Goal: Information Seeking & Learning: Learn about a topic

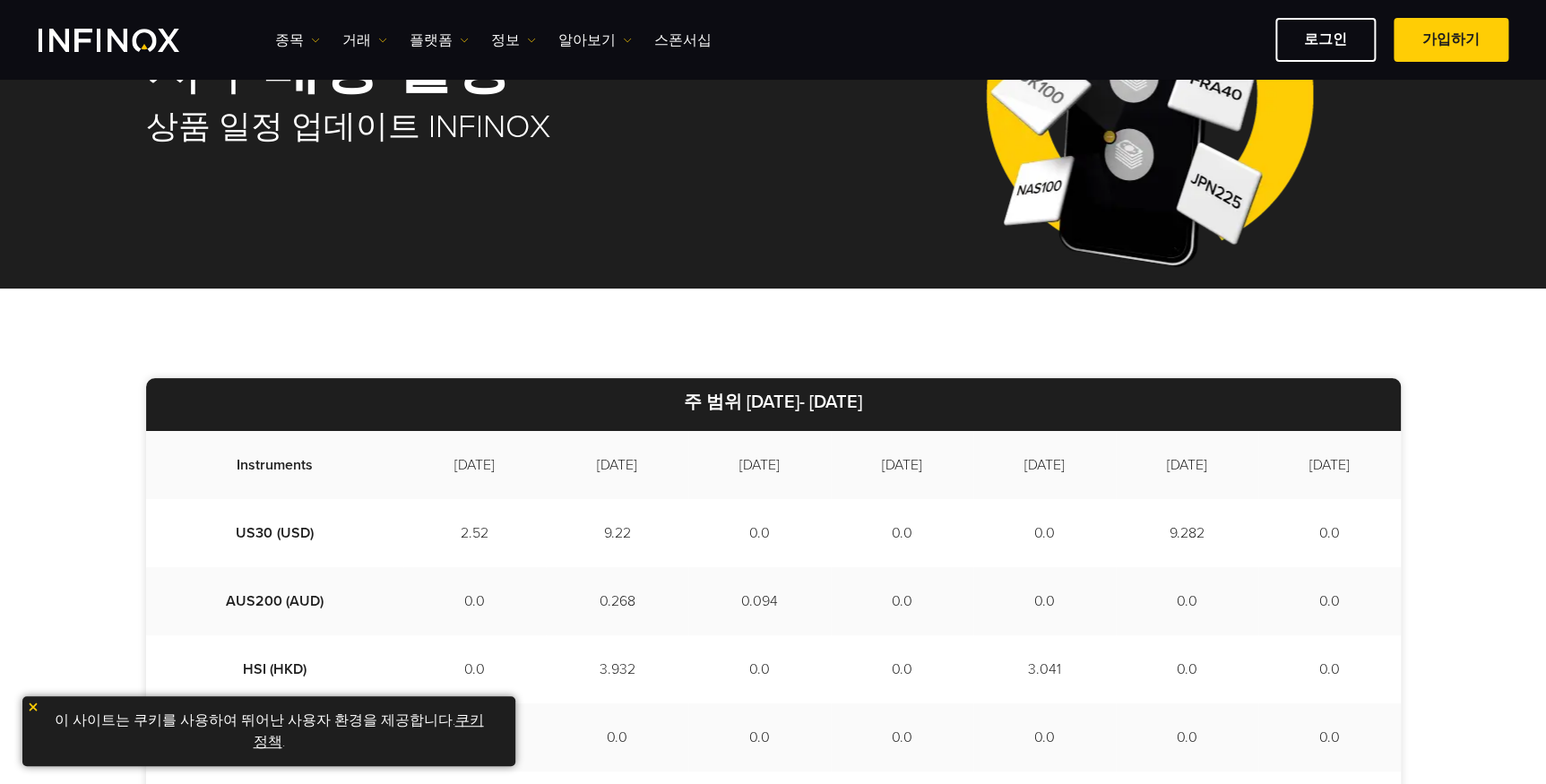
scroll to position [271, 0]
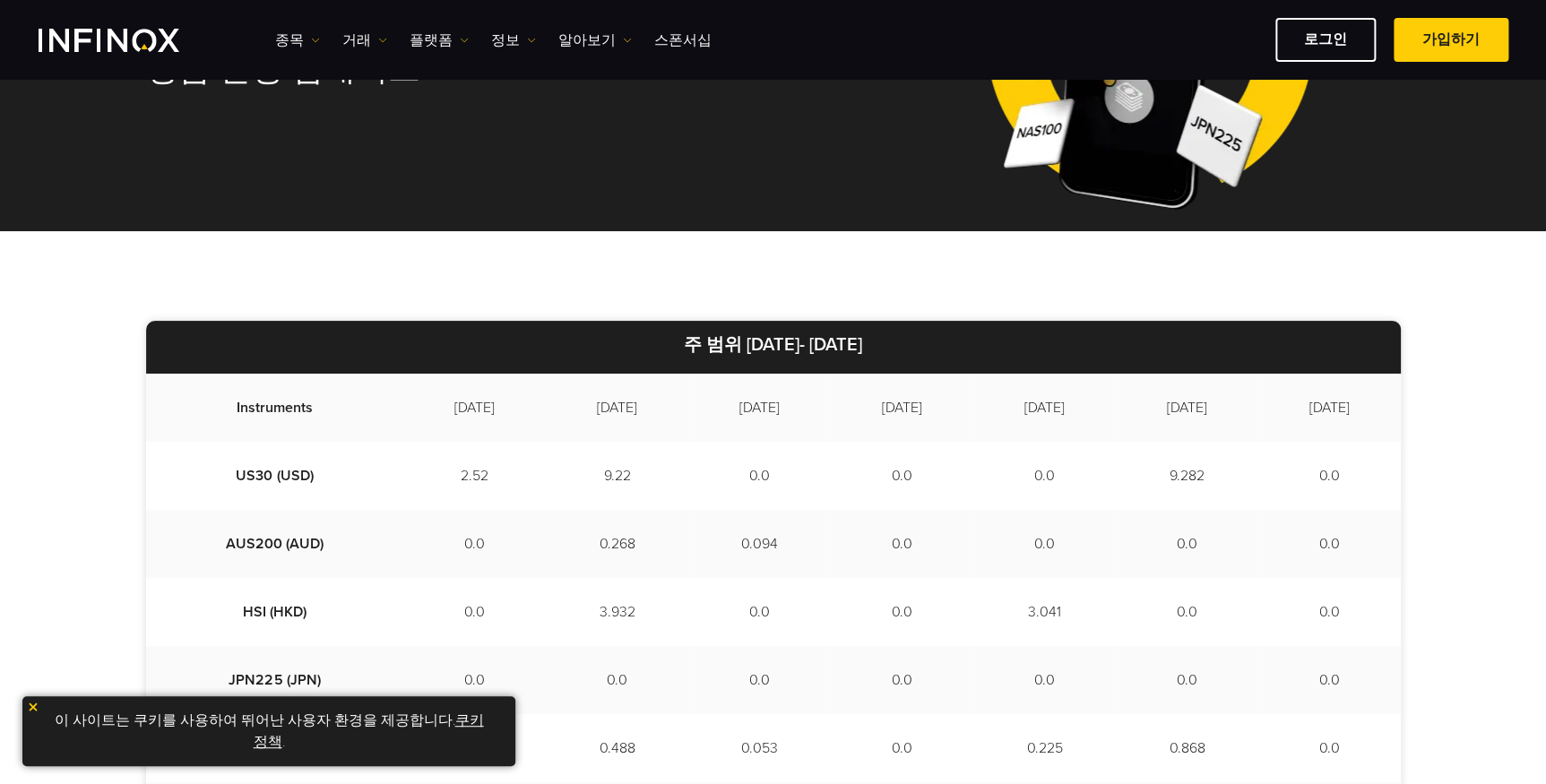
drag, startPoint x: 646, startPoint y: 340, endPoint x: 991, endPoint y: 345, distance: 345.0
click at [991, 345] on p "주 범위 2025/10/03- 2025/10/13" at bounding box center [773, 347] width 1254 height 53
drag, startPoint x: 991, startPoint y: 345, endPoint x: 950, endPoint y: 345, distance: 41.0
click at [950, 345] on p "주 범위 2025/10/03- 2025/10/13" at bounding box center [773, 347] width 1254 height 53
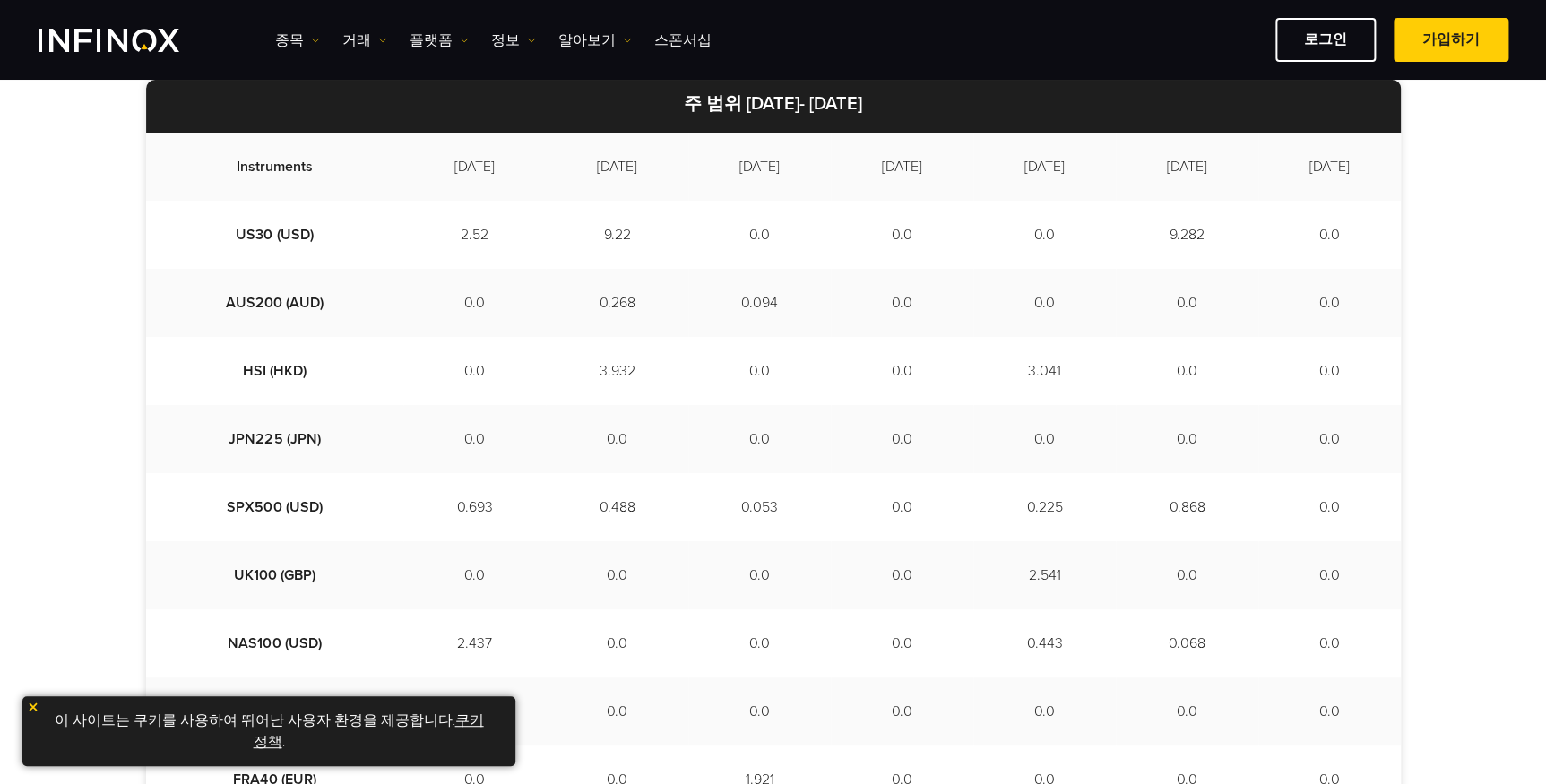
scroll to position [542, 0]
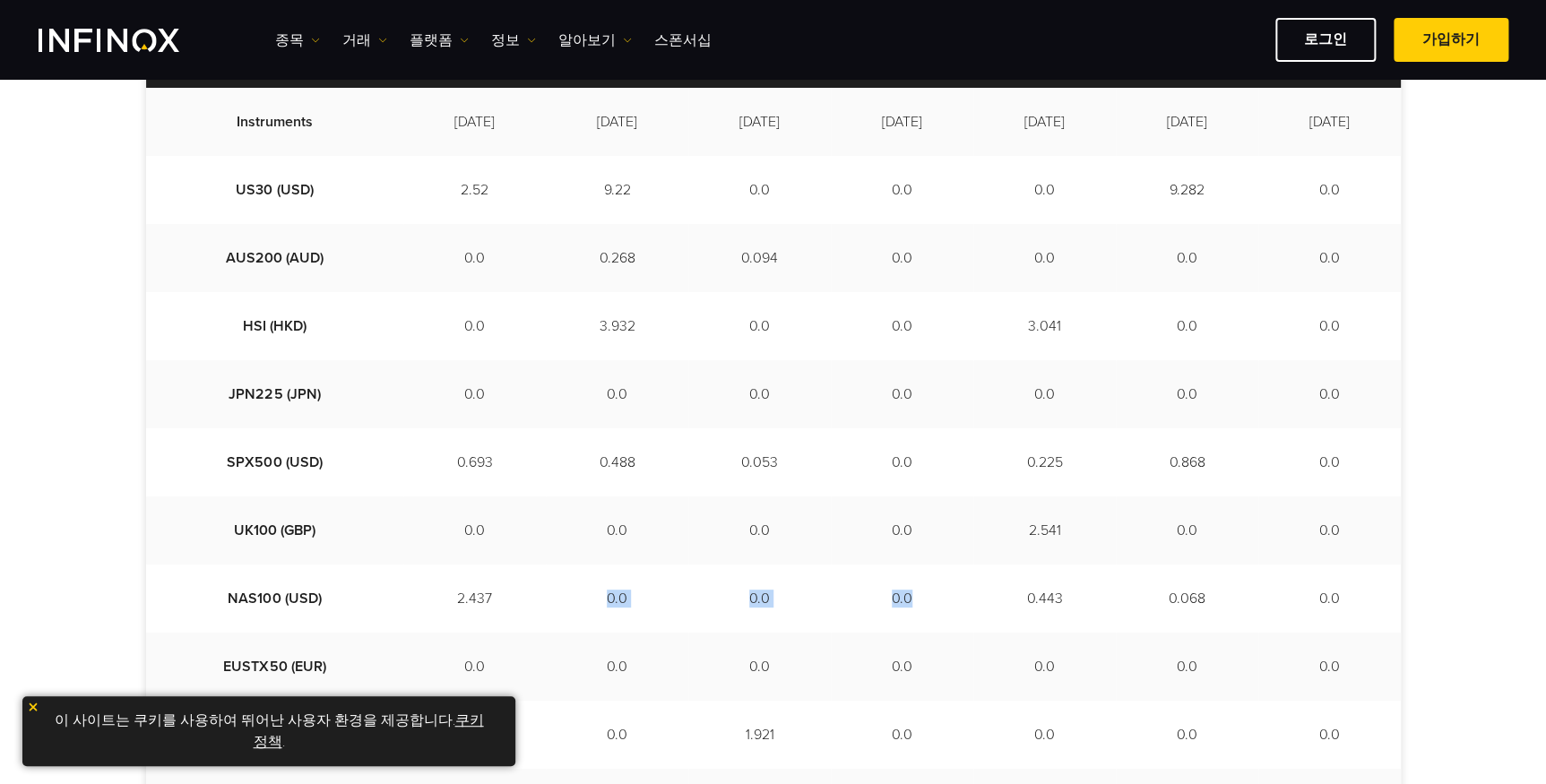
drag, startPoint x: 554, startPoint y: 601, endPoint x: 950, endPoint y: 595, distance: 396.0
click at [950, 595] on tr "NAS100 (USD) 2.437 0.0 0.0 0.0 0.443 0.068 0.0" at bounding box center [773, 598] width 1254 height 68
click at [950, 595] on td "0.0" at bounding box center [901, 598] width 143 height 68
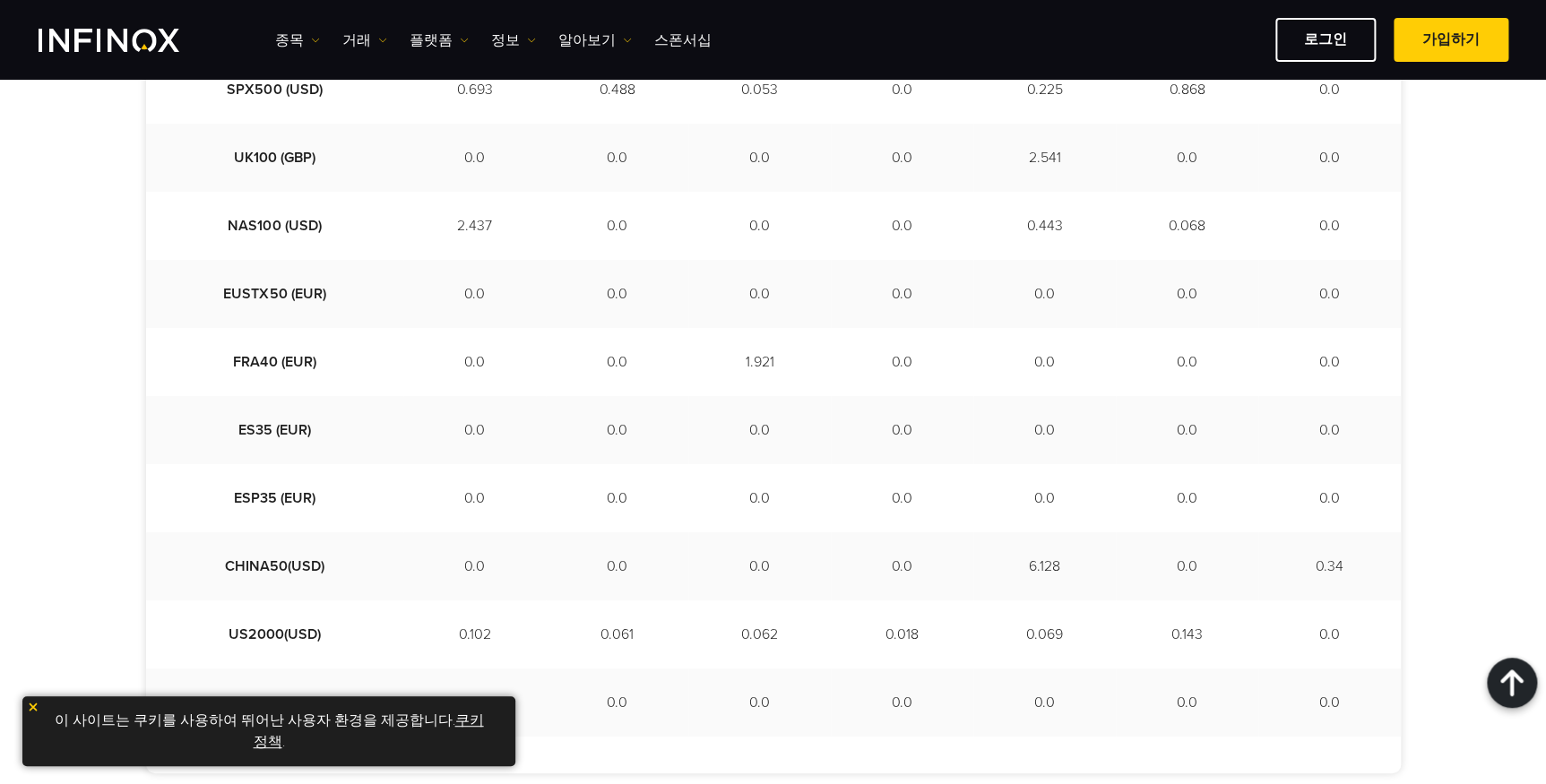
scroll to position [1221, 0]
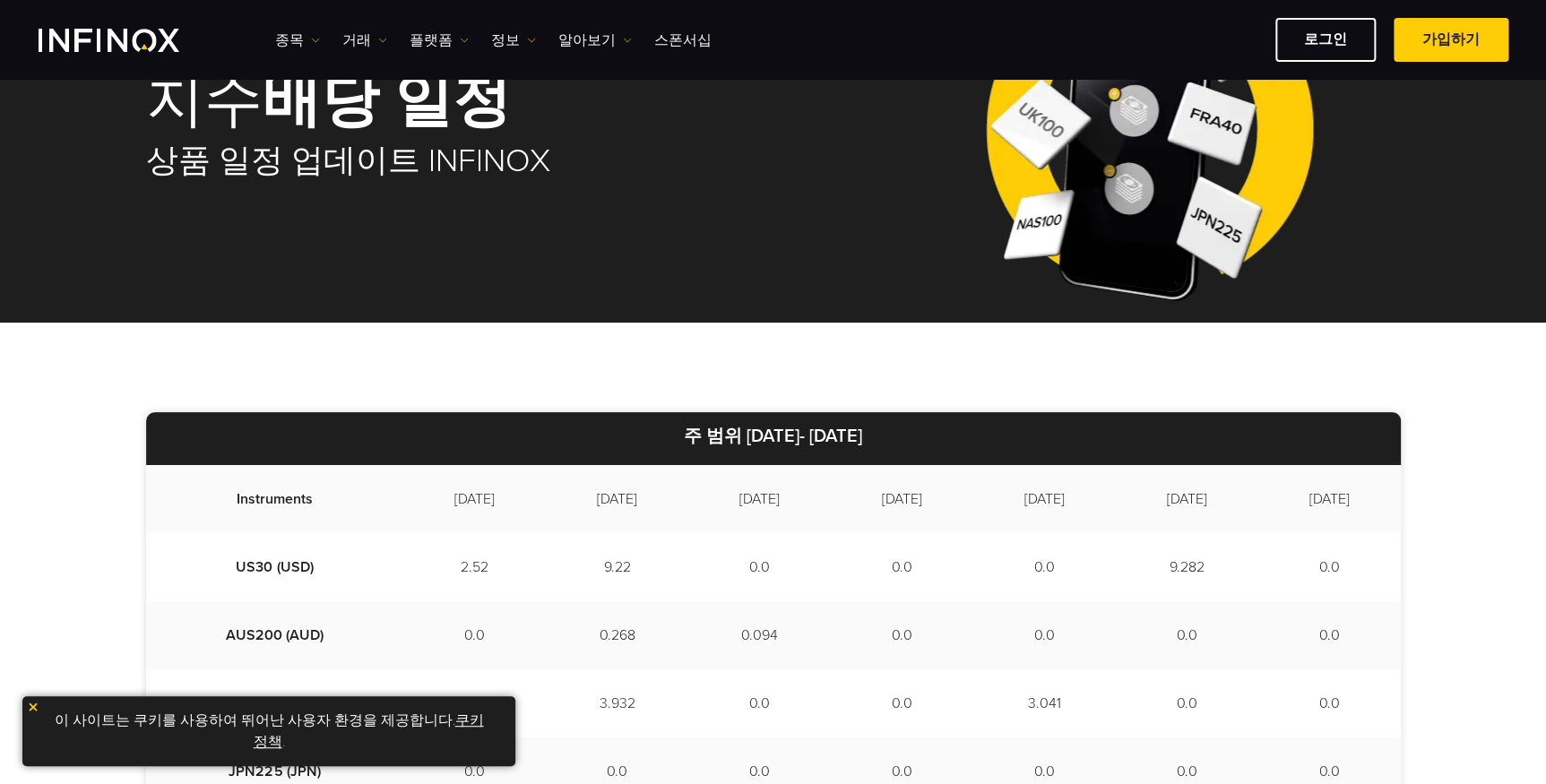
scroll to position [0, 0]
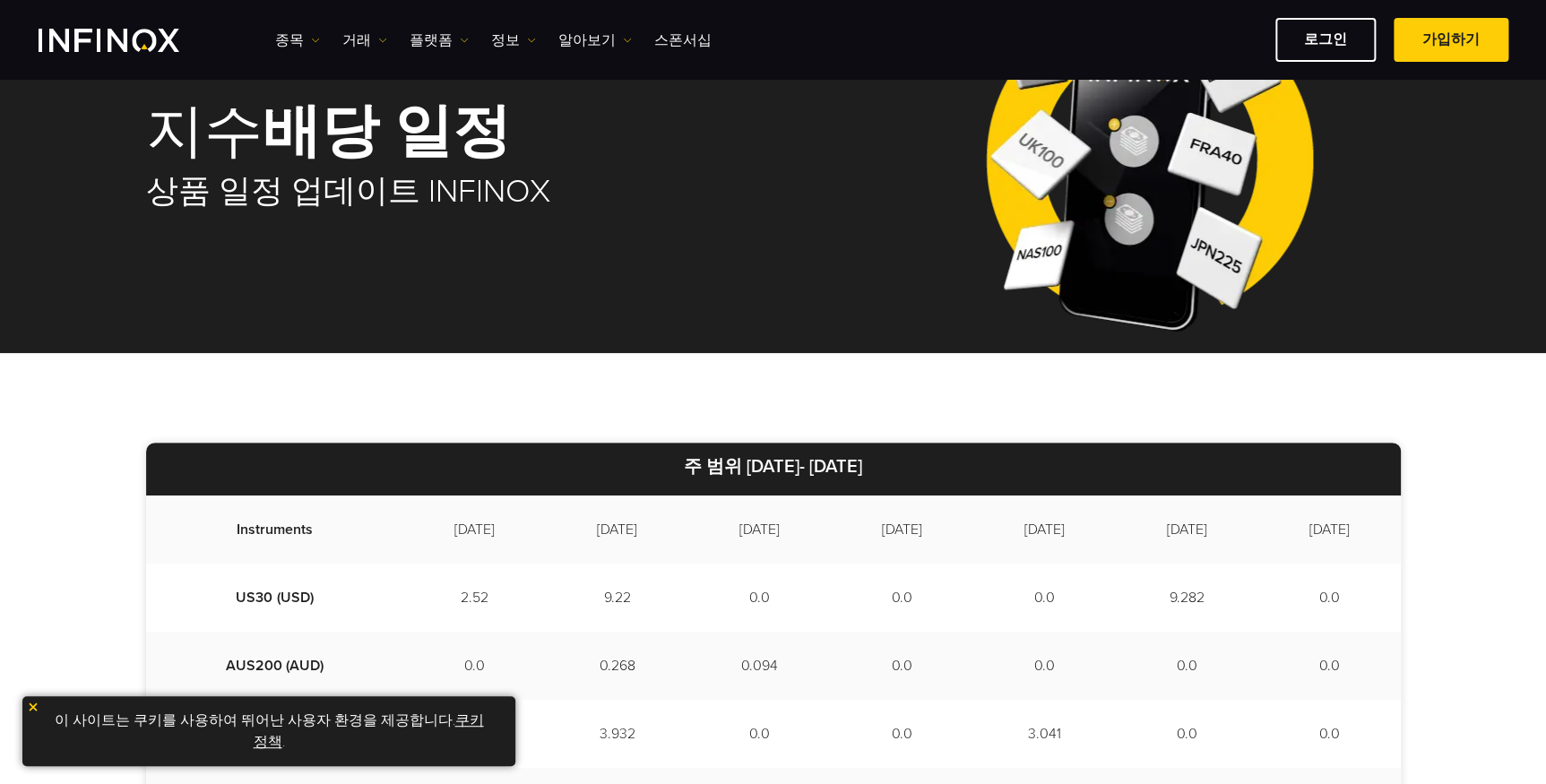
drag, startPoint x: 626, startPoint y: 458, endPoint x: 1010, endPoint y: 460, distance: 384.0
click at [1010, 460] on p "주 범위 2025/10/03- 2025/10/13" at bounding box center [773, 469] width 1254 height 53
drag, startPoint x: 1010, startPoint y: 460, endPoint x: 944, endPoint y: 464, distance: 66.1
click at [944, 464] on p "주 범위 2025/10/03- 2025/10/13" at bounding box center [773, 469] width 1254 height 53
click at [942, 464] on p "주 범위 2025/10/03- 2025/10/13" at bounding box center [773, 469] width 1254 height 53
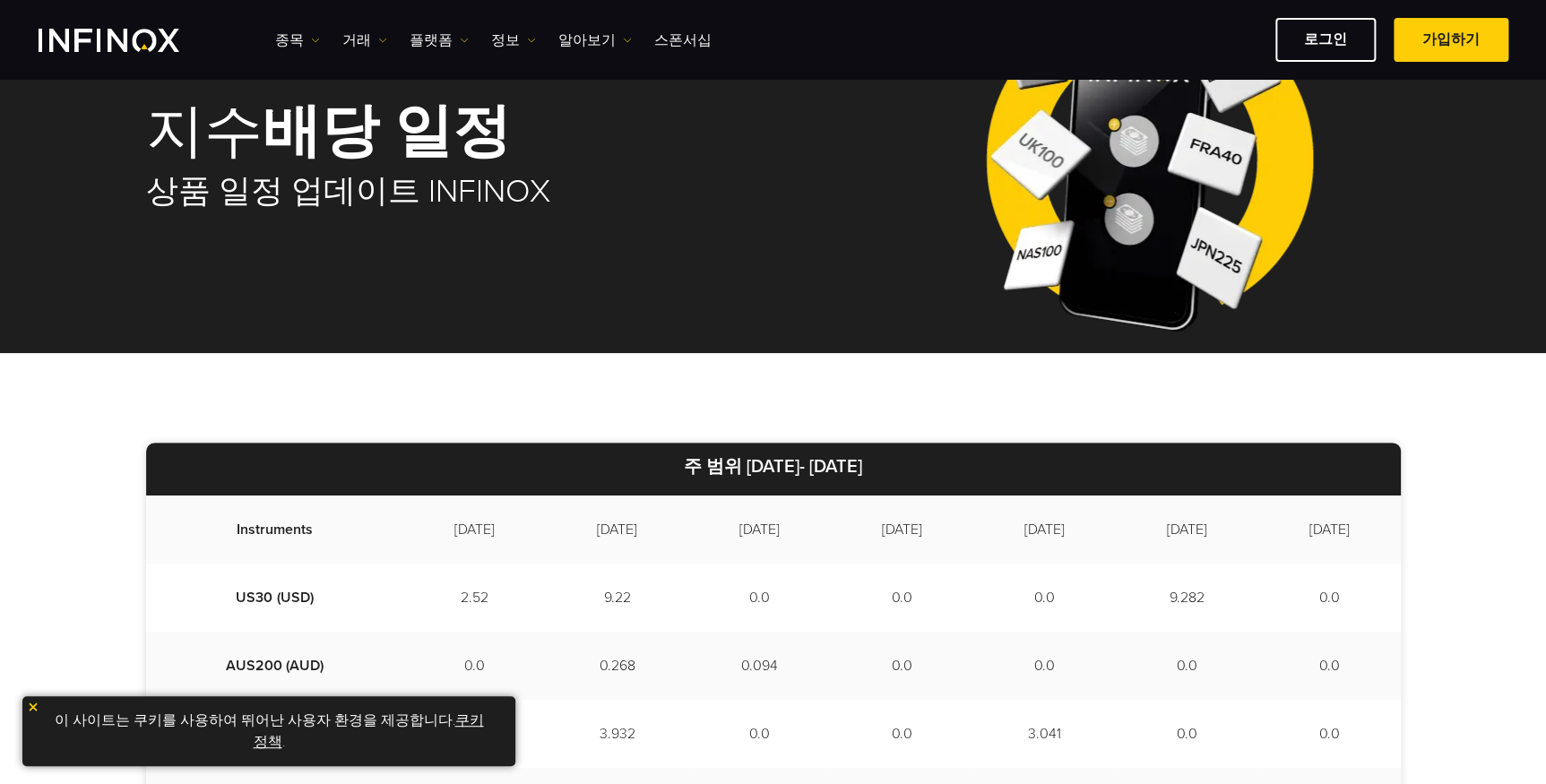
drag, startPoint x: 942, startPoint y: 464, endPoint x: 924, endPoint y: 462, distance: 18.1
click at [924, 462] on p "주 범위 2025/10/03- 2025/10/13" at bounding box center [773, 469] width 1254 height 53
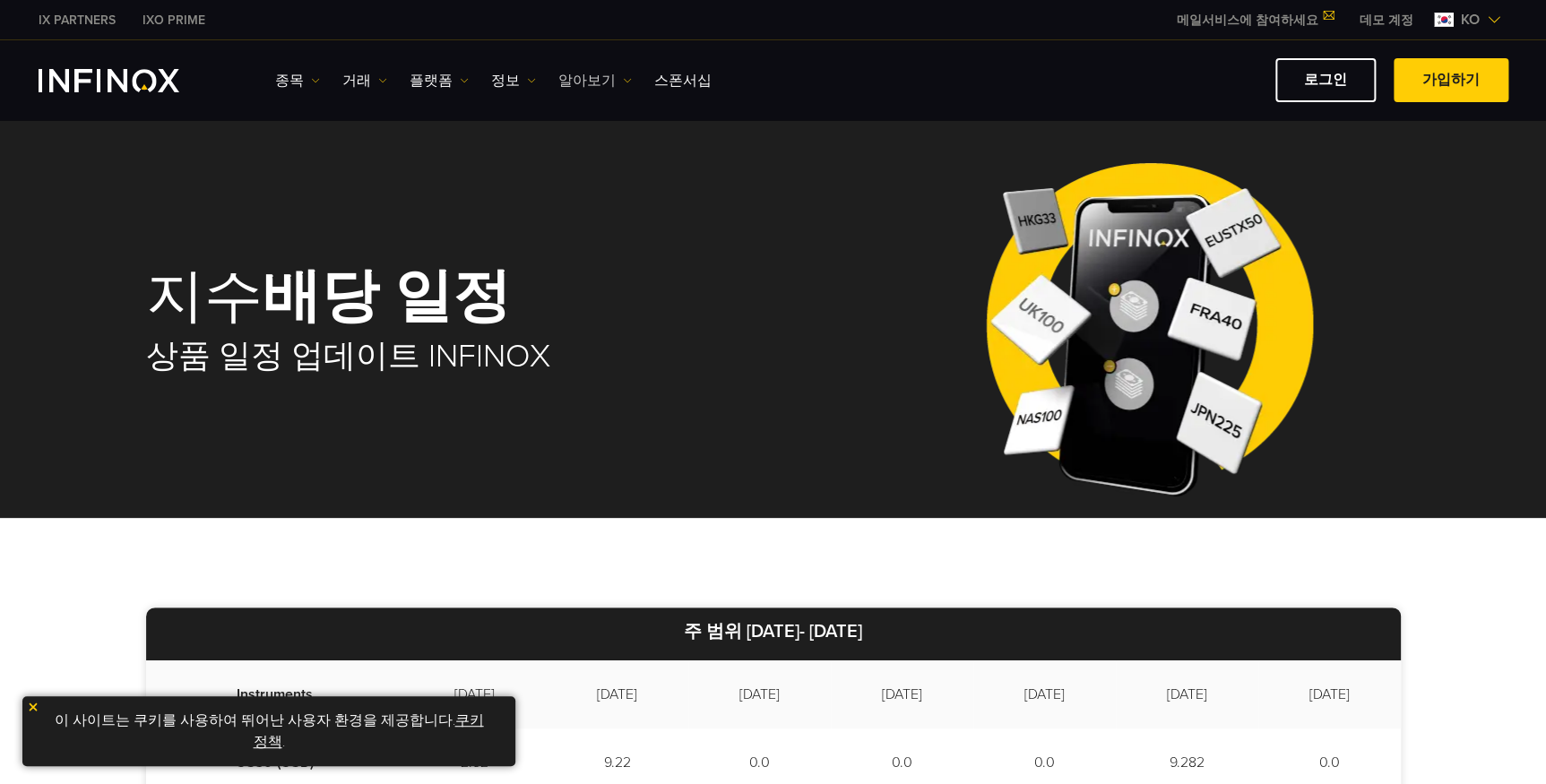
click at [564, 73] on link "알아보기" at bounding box center [596, 80] width 74 height 22
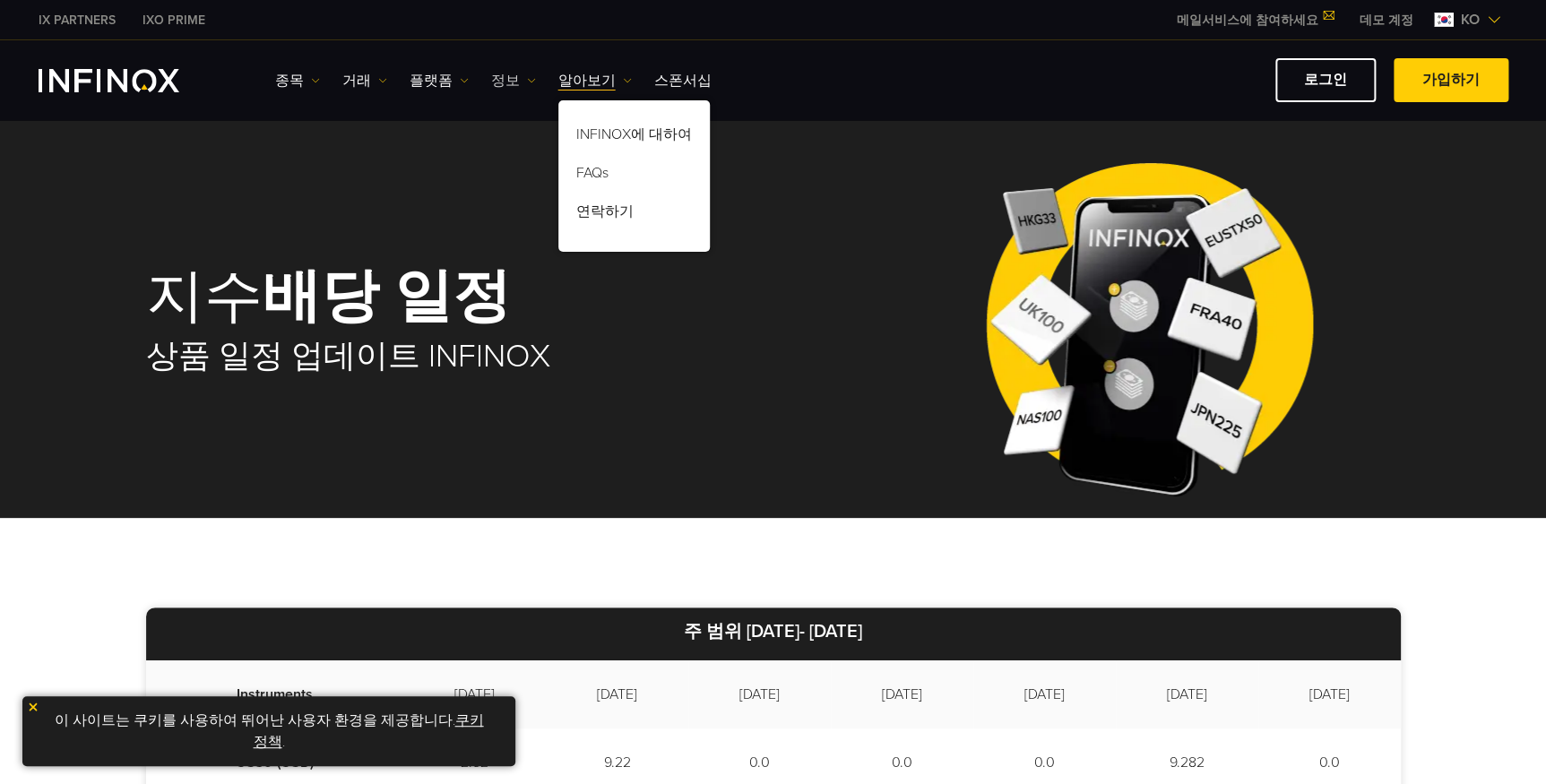
click at [496, 80] on link "정보" at bounding box center [513, 80] width 44 height 22
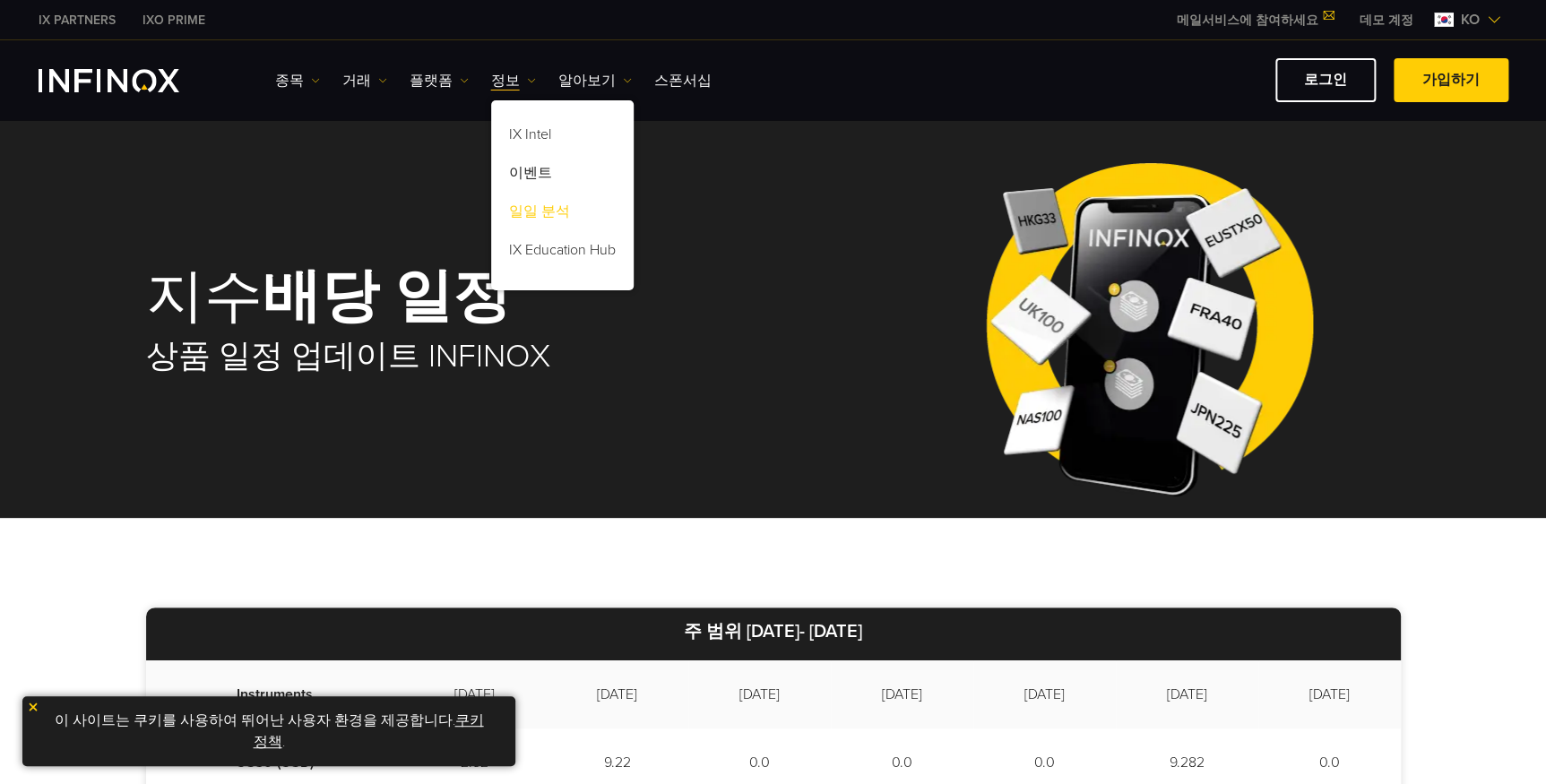
click at [541, 209] on link "일일 분석" at bounding box center [562, 214] width 143 height 39
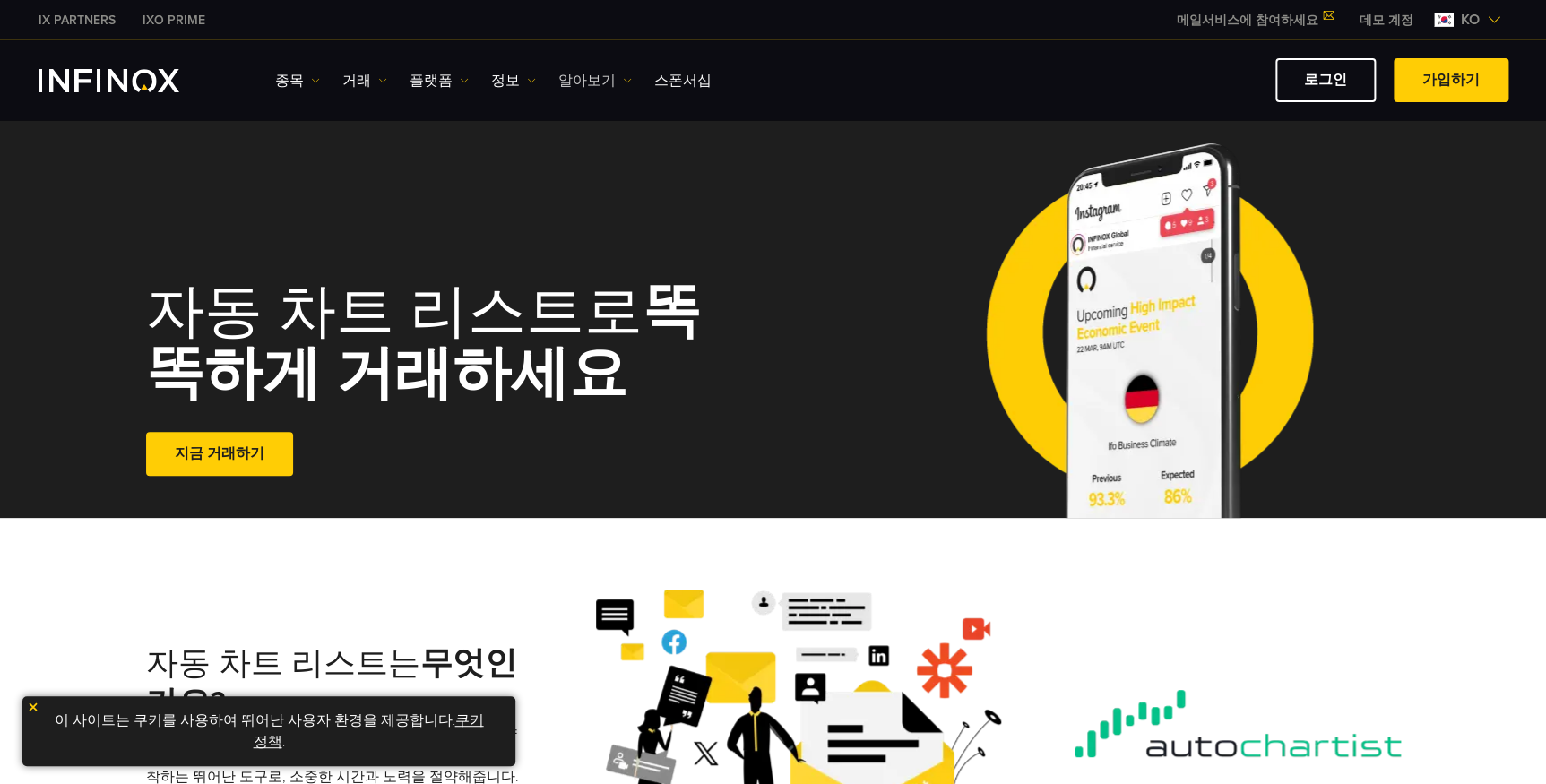
click at [587, 75] on link "알아보기" at bounding box center [596, 80] width 74 height 22
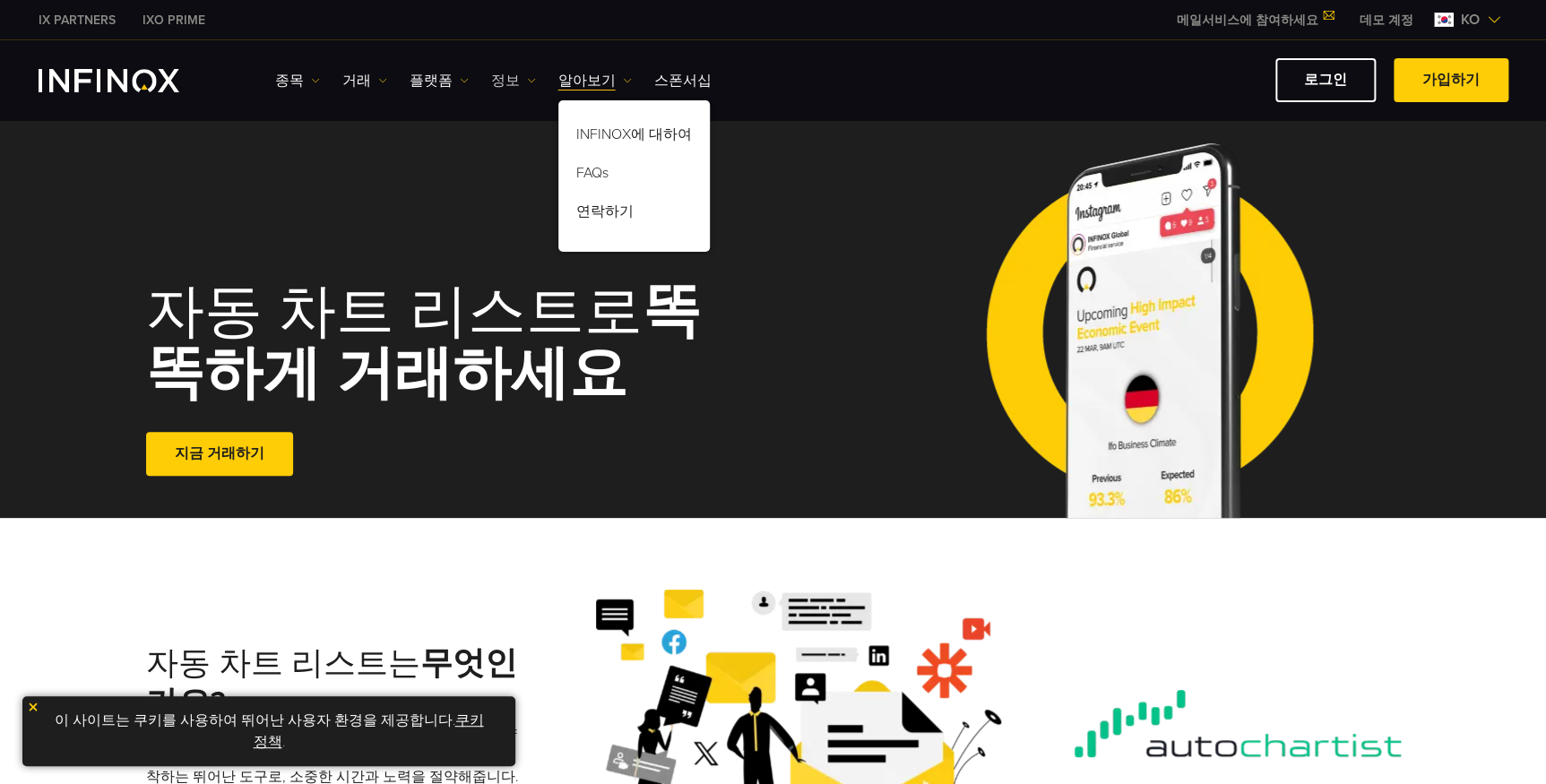
click at [507, 73] on link "정보" at bounding box center [513, 80] width 44 height 22
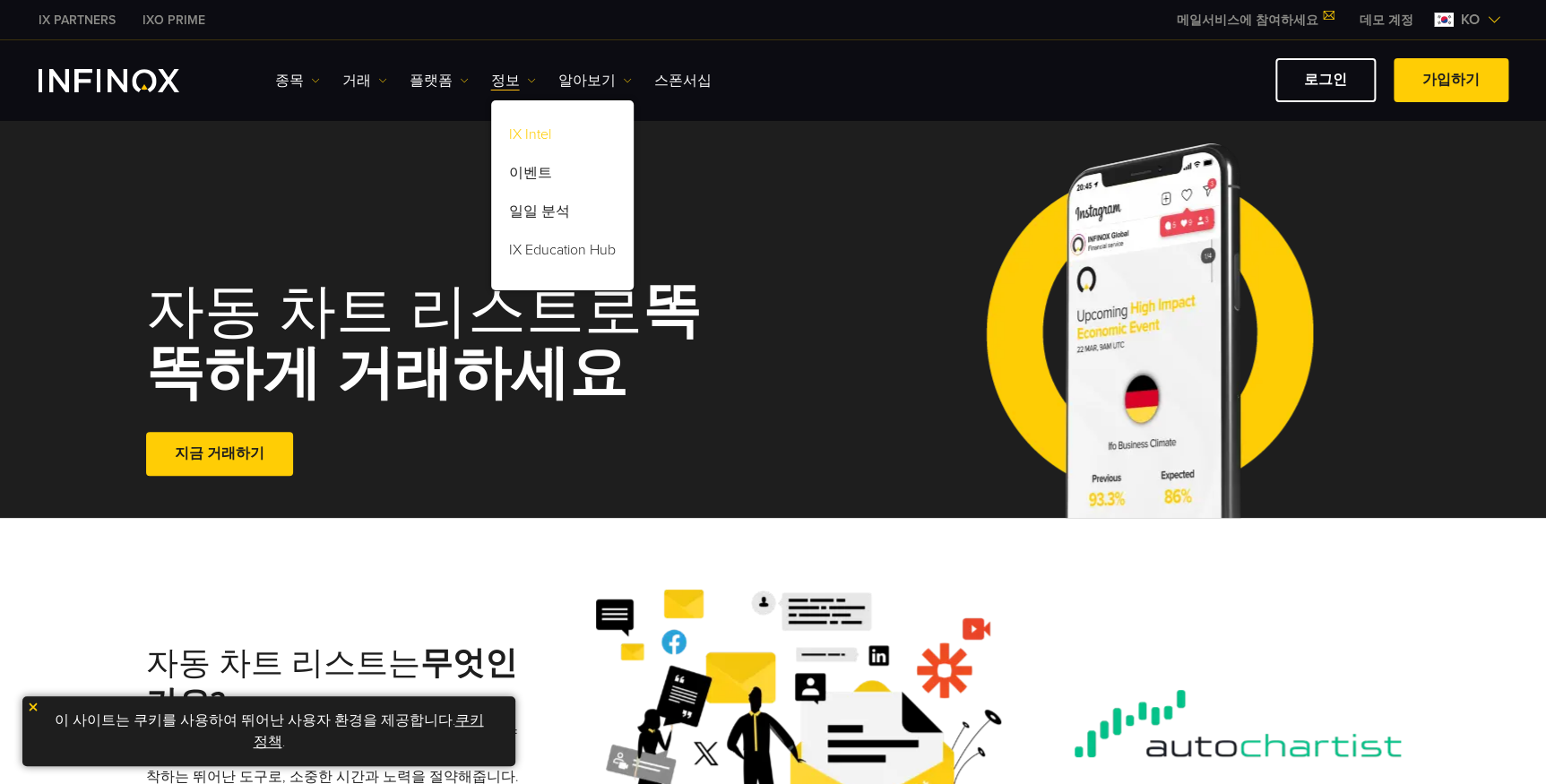
click at [526, 133] on link "IX Intel" at bounding box center [562, 137] width 143 height 39
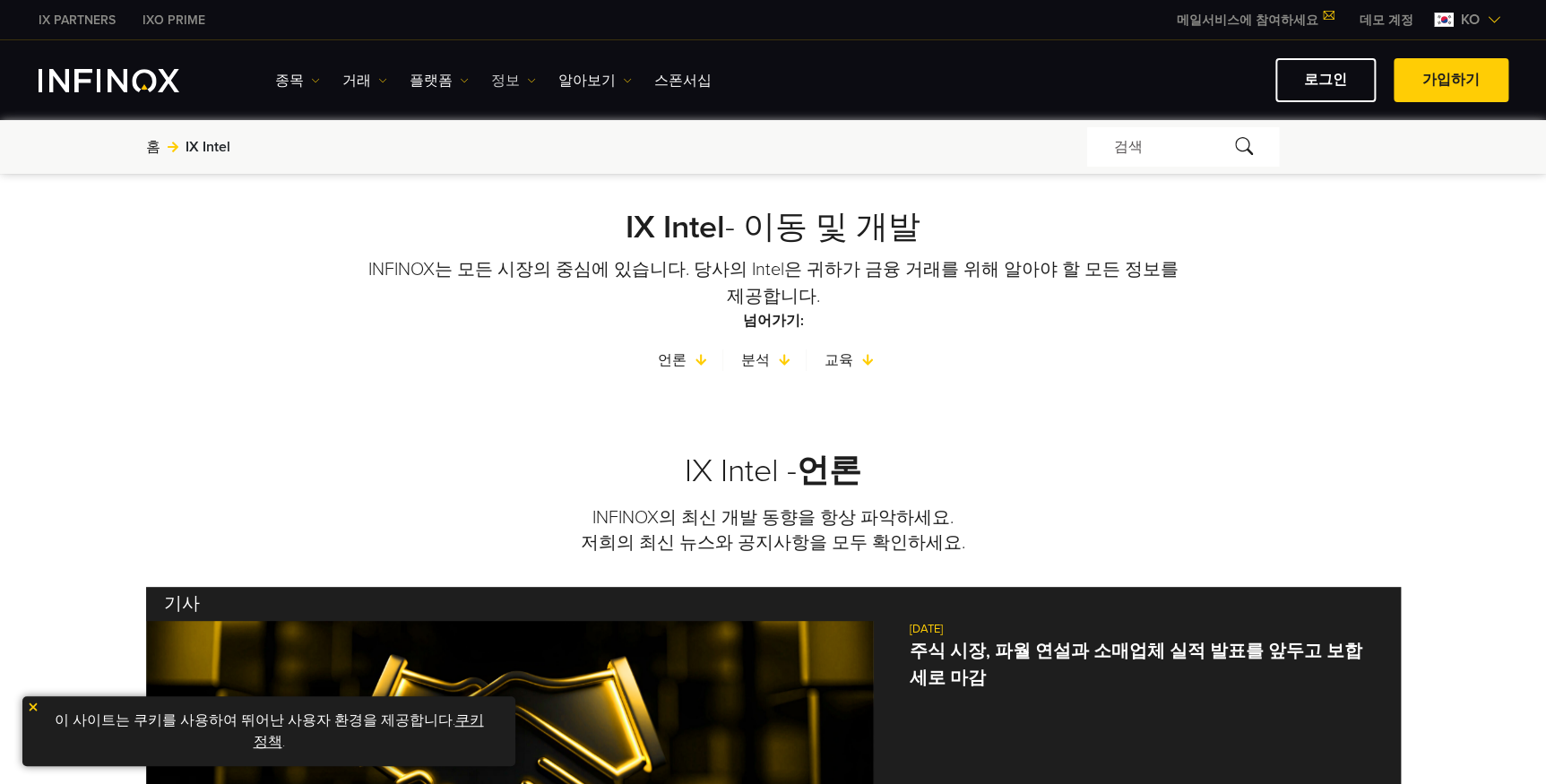
click at [494, 80] on link "정보" at bounding box center [513, 80] width 44 height 22
click at [520, 167] on link "이벤트" at bounding box center [562, 175] width 143 height 39
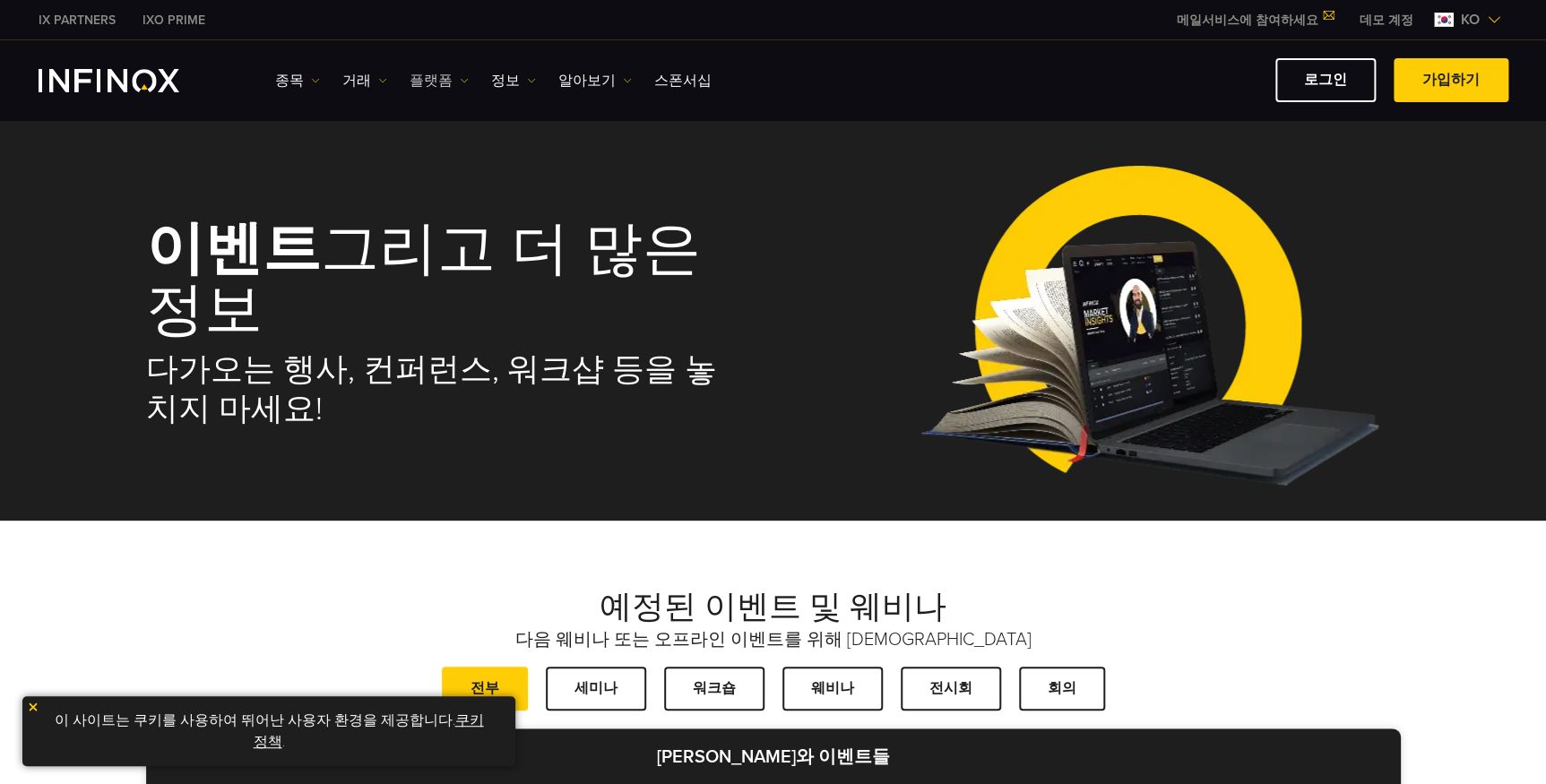
click at [456, 84] on link "플랫폼" at bounding box center [439, 80] width 59 height 22
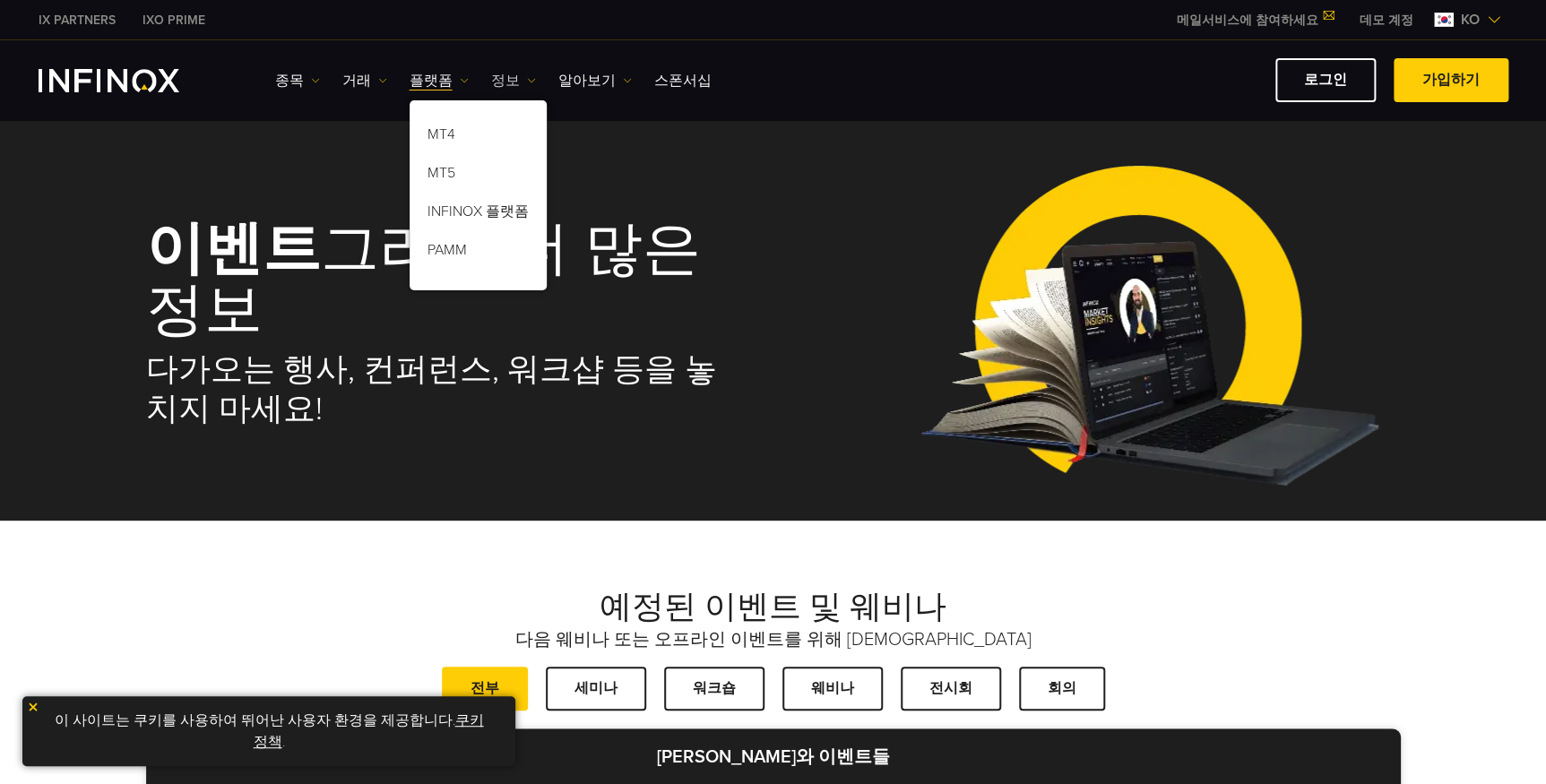
click at [506, 82] on link "정보" at bounding box center [513, 80] width 44 height 22
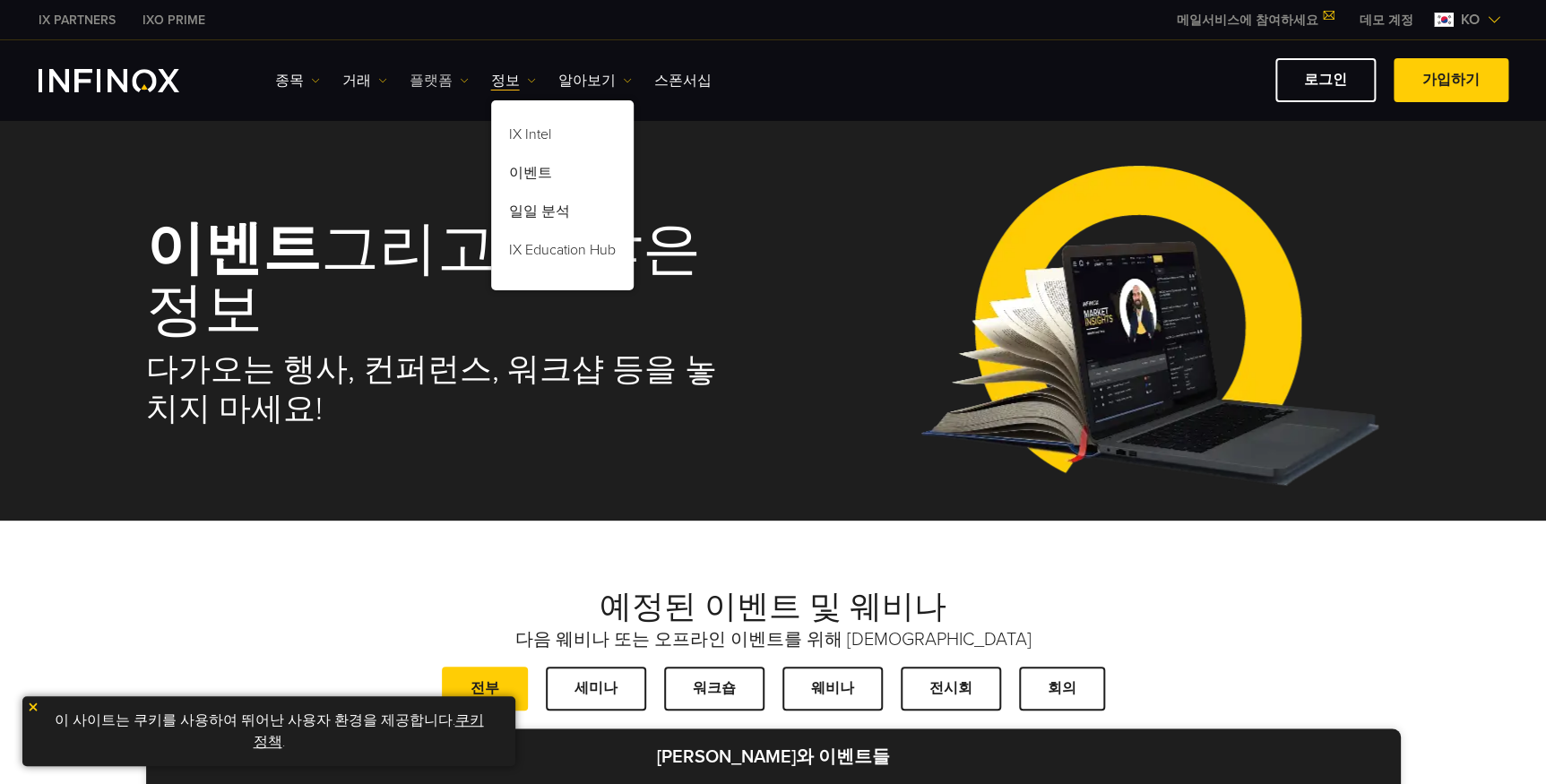
click at [425, 72] on link "플랫폼" at bounding box center [439, 80] width 59 height 22
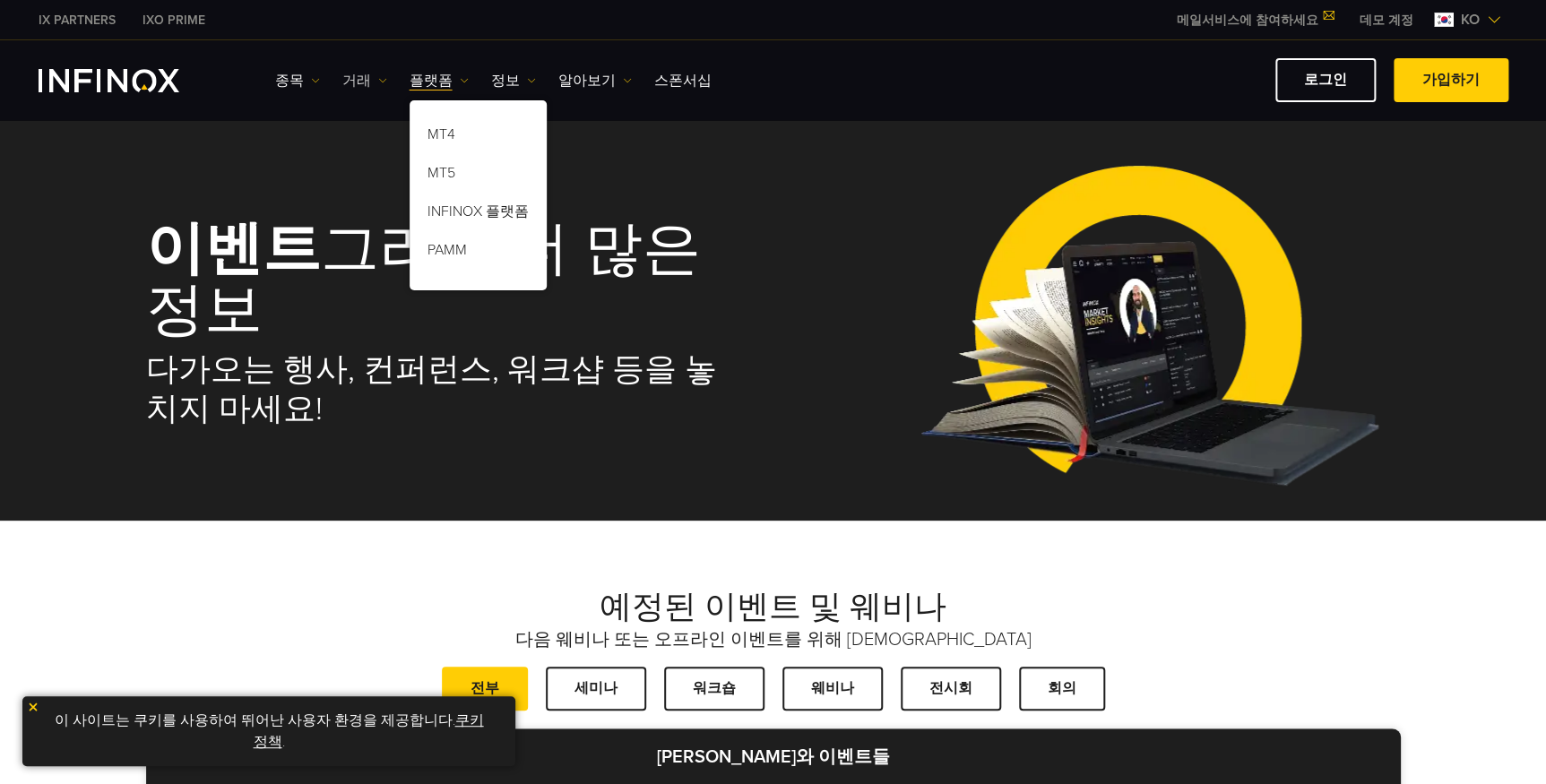
click at [359, 77] on link "거래" at bounding box center [364, 80] width 44 height 22
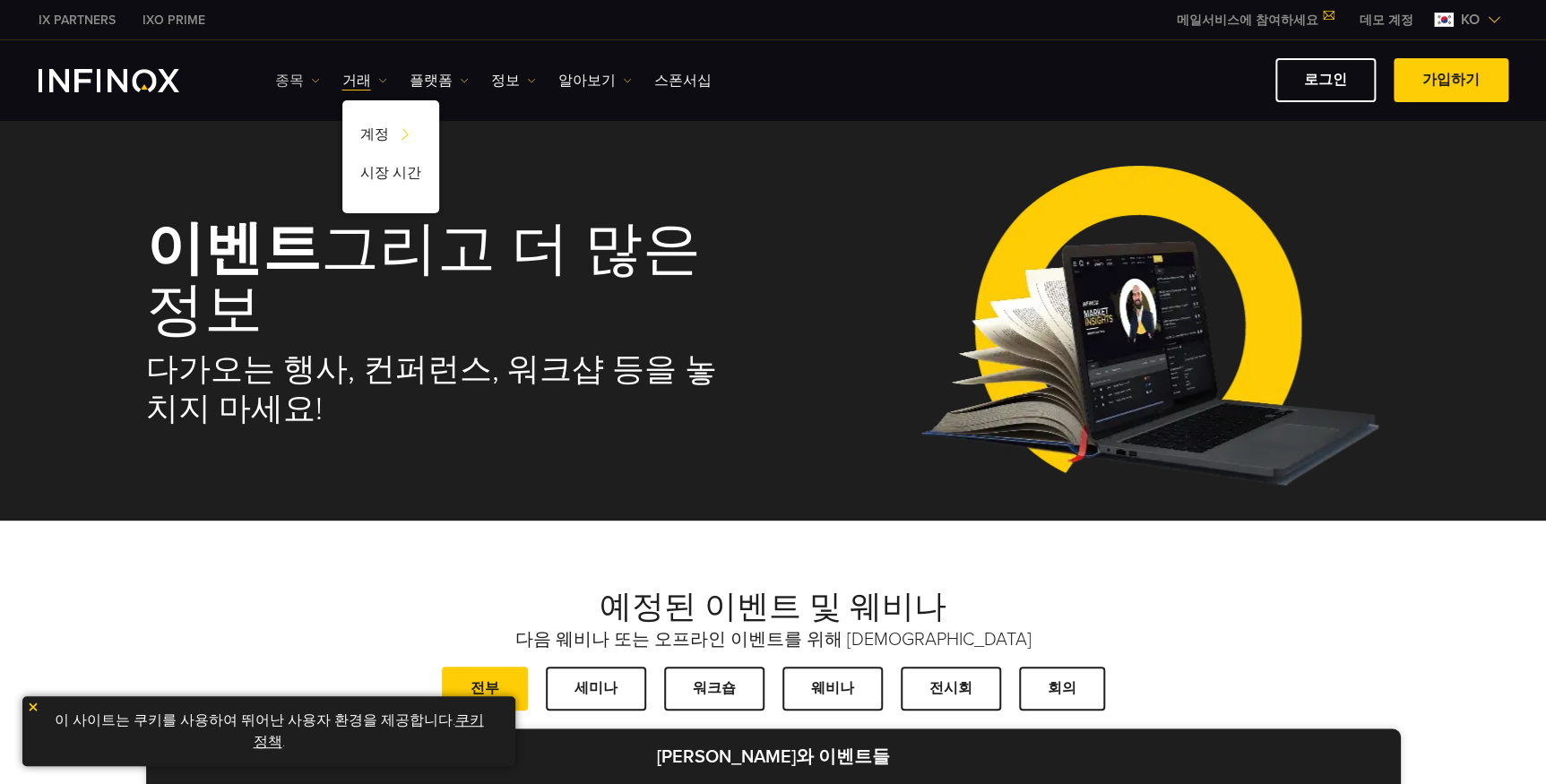
click at [292, 81] on link "종목" at bounding box center [297, 80] width 44 height 22
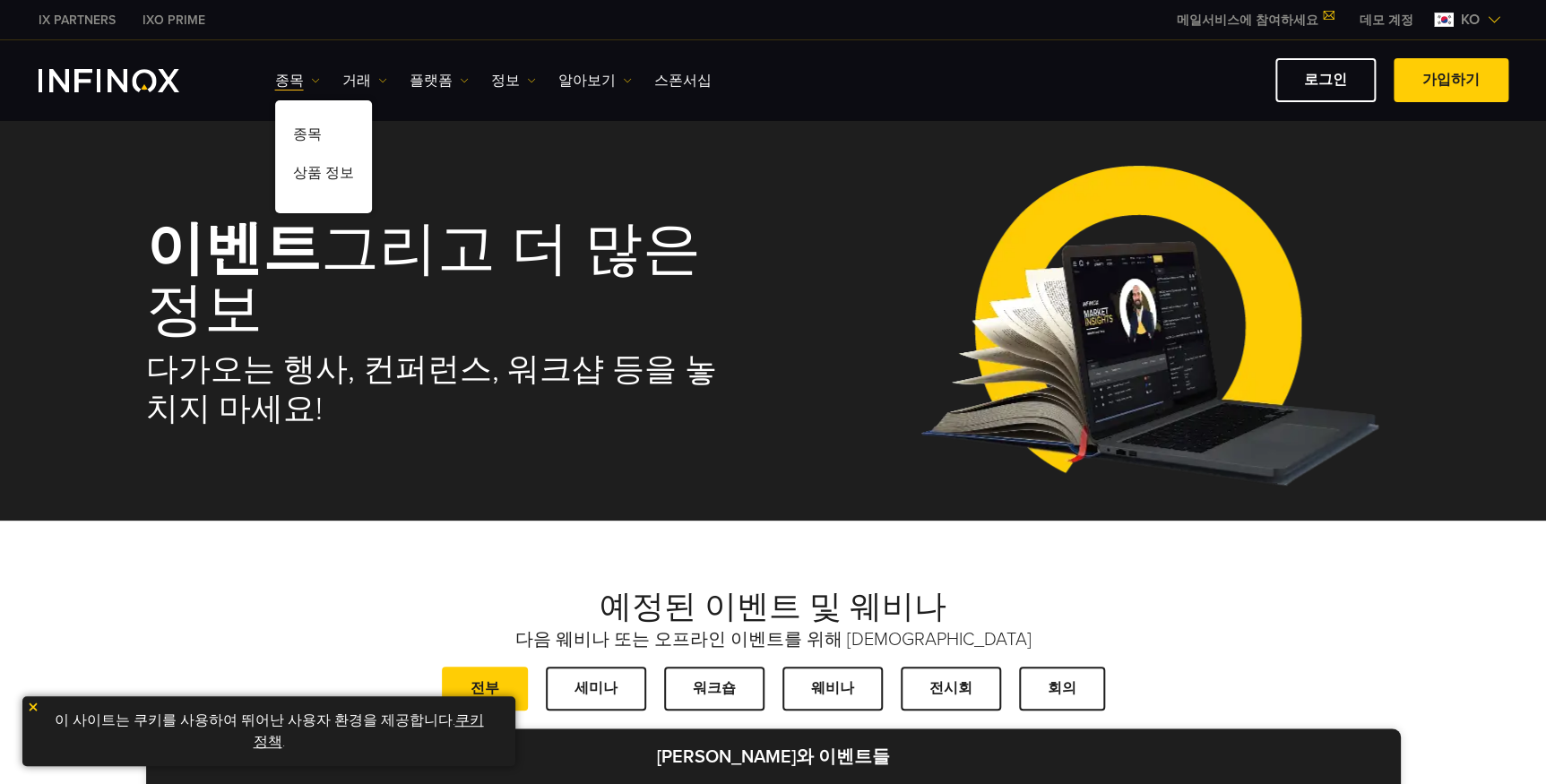
click at [683, 529] on div "예정된 이벤트 및 웨비나 다음 웨비나 또는 오프라인 이벤트를 위해 예약하십시오 전부 세미나 워크숍 웨비나 전시회 회의 웨비나와 이벤트들 제목목…" at bounding box center [773, 788] width 1546 height 535
click at [1228, 20] on link "메일서비스에 참여하세요" at bounding box center [1255, 20] width 183 height 15
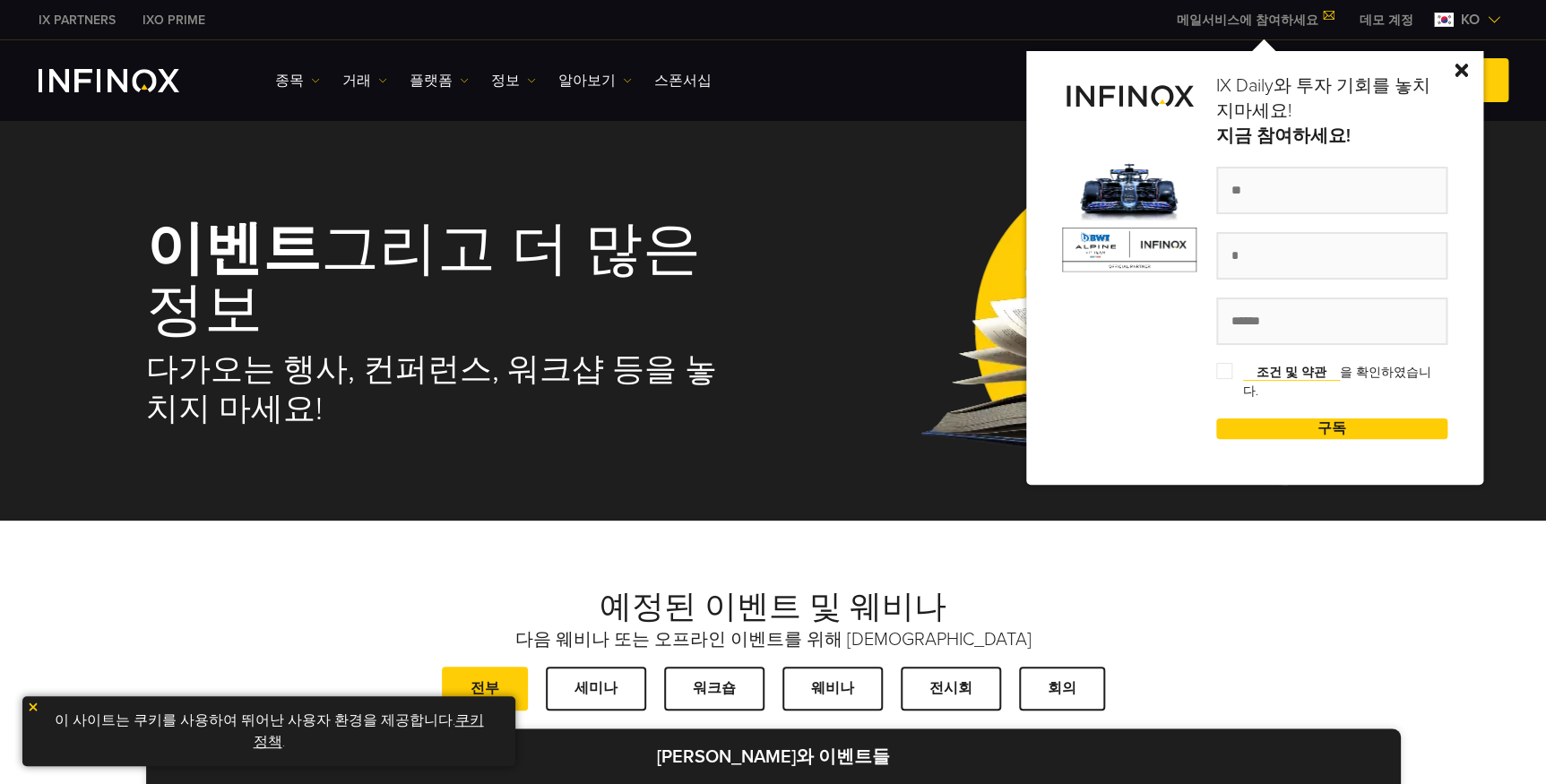
click at [1466, 70] on img at bounding box center [1461, 70] width 13 height 13
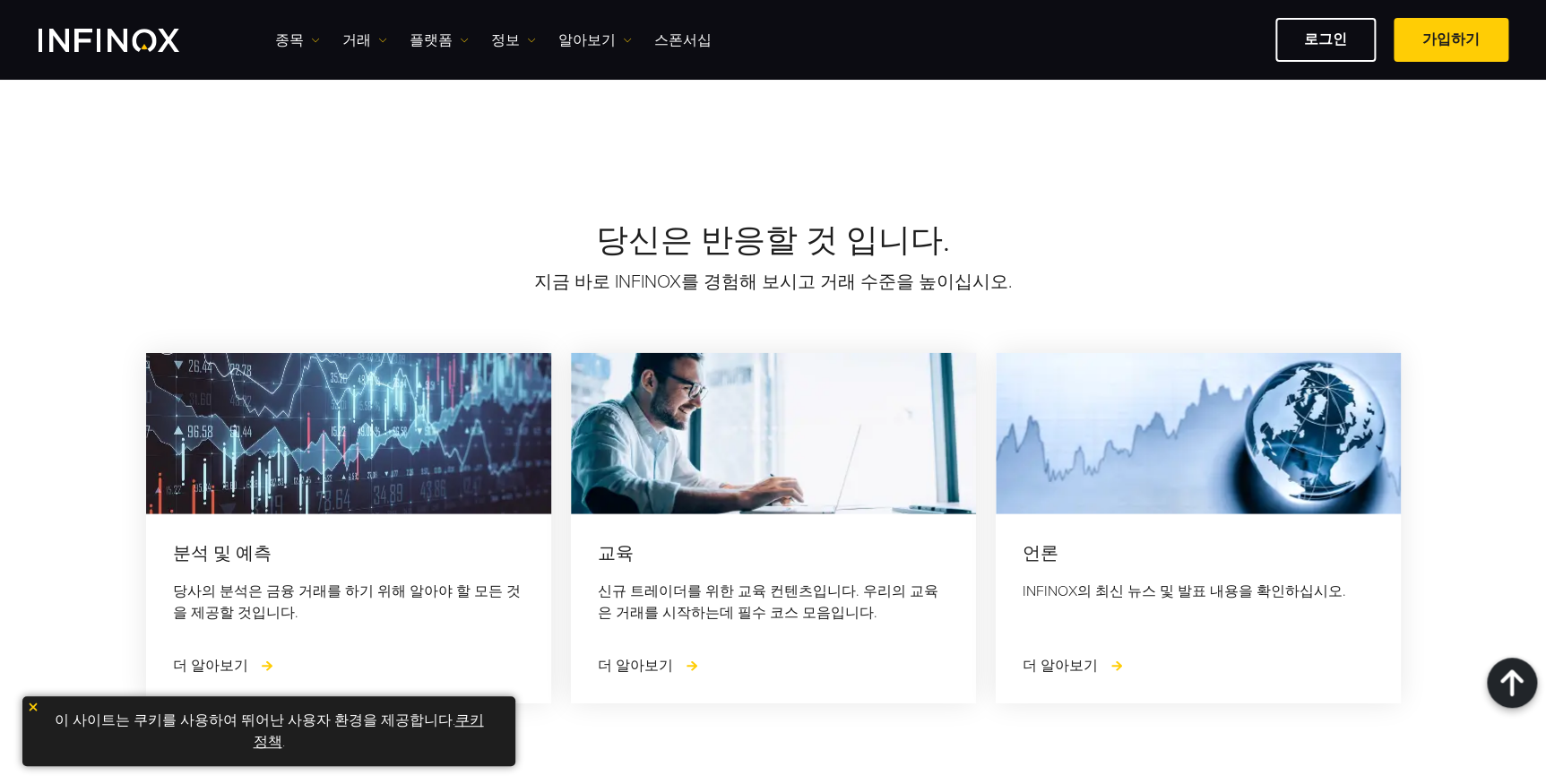
scroll to position [2714, 0]
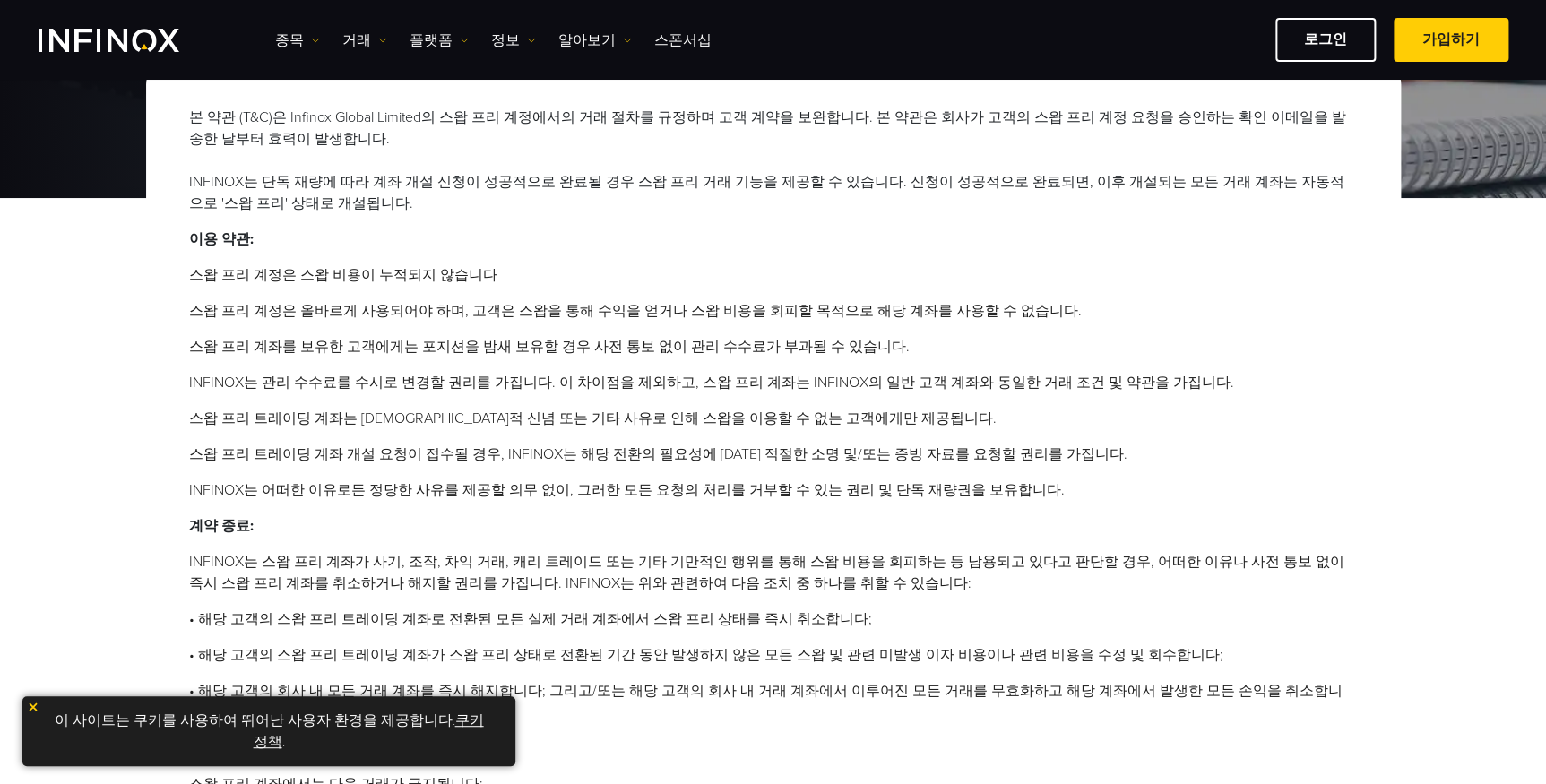
scroll to position [271, 0]
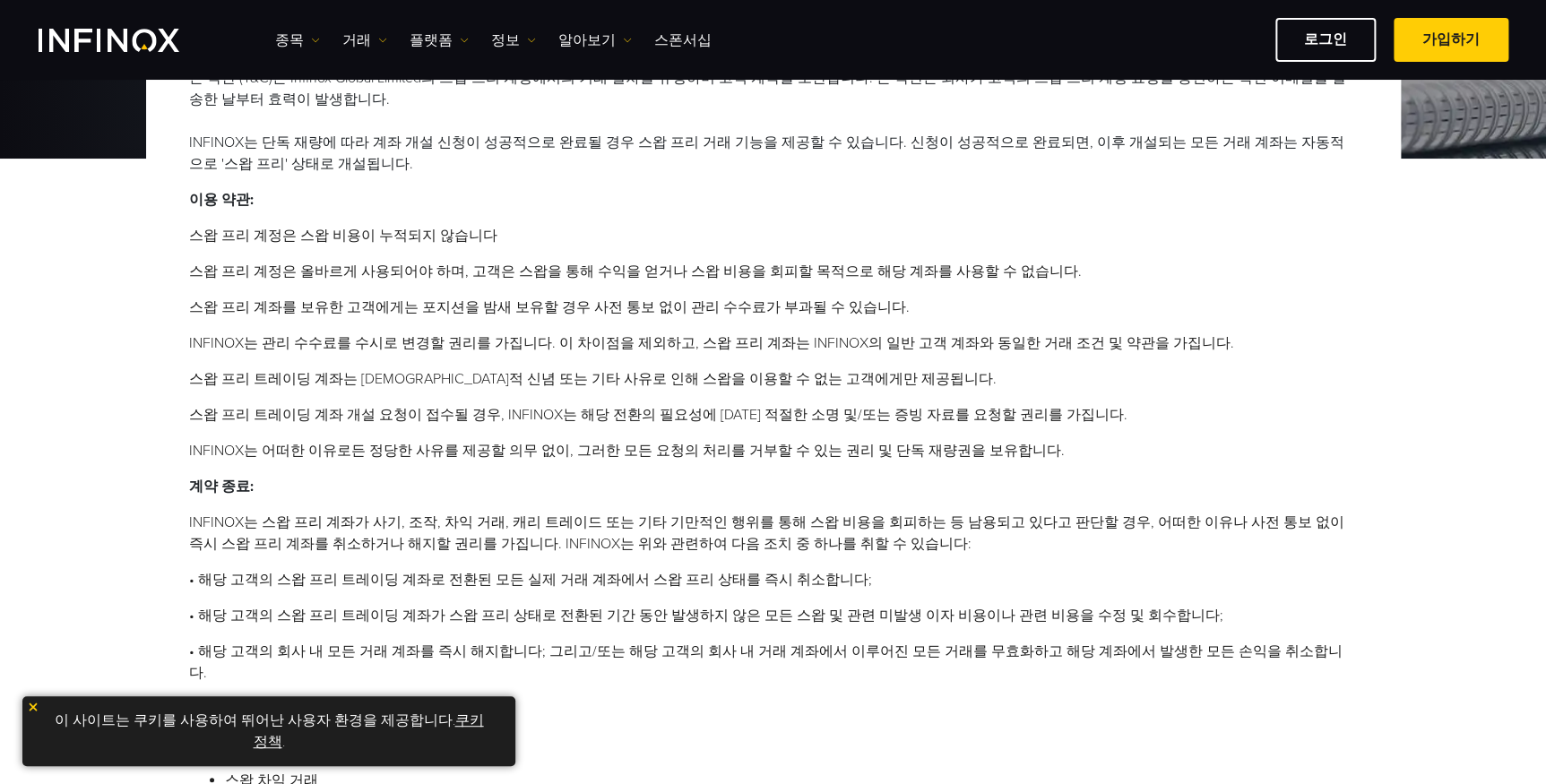
click at [705, 475] on p "계약 종료:" at bounding box center [773, 486] width 1168 height 22
click at [680, 475] on p "계약 종료:" at bounding box center [773, 486] width 1168 height 22
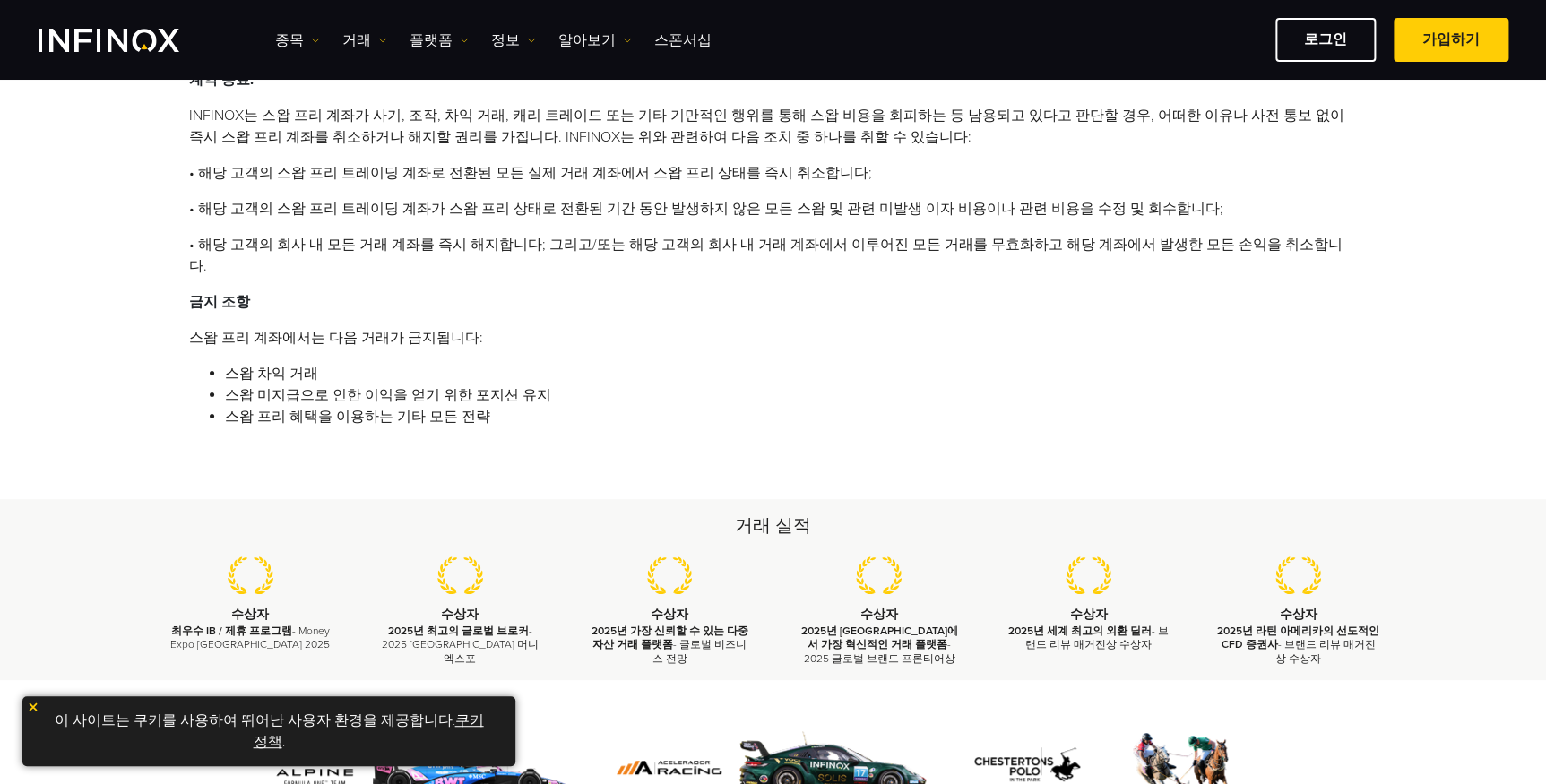
scroll to position [814, 0]
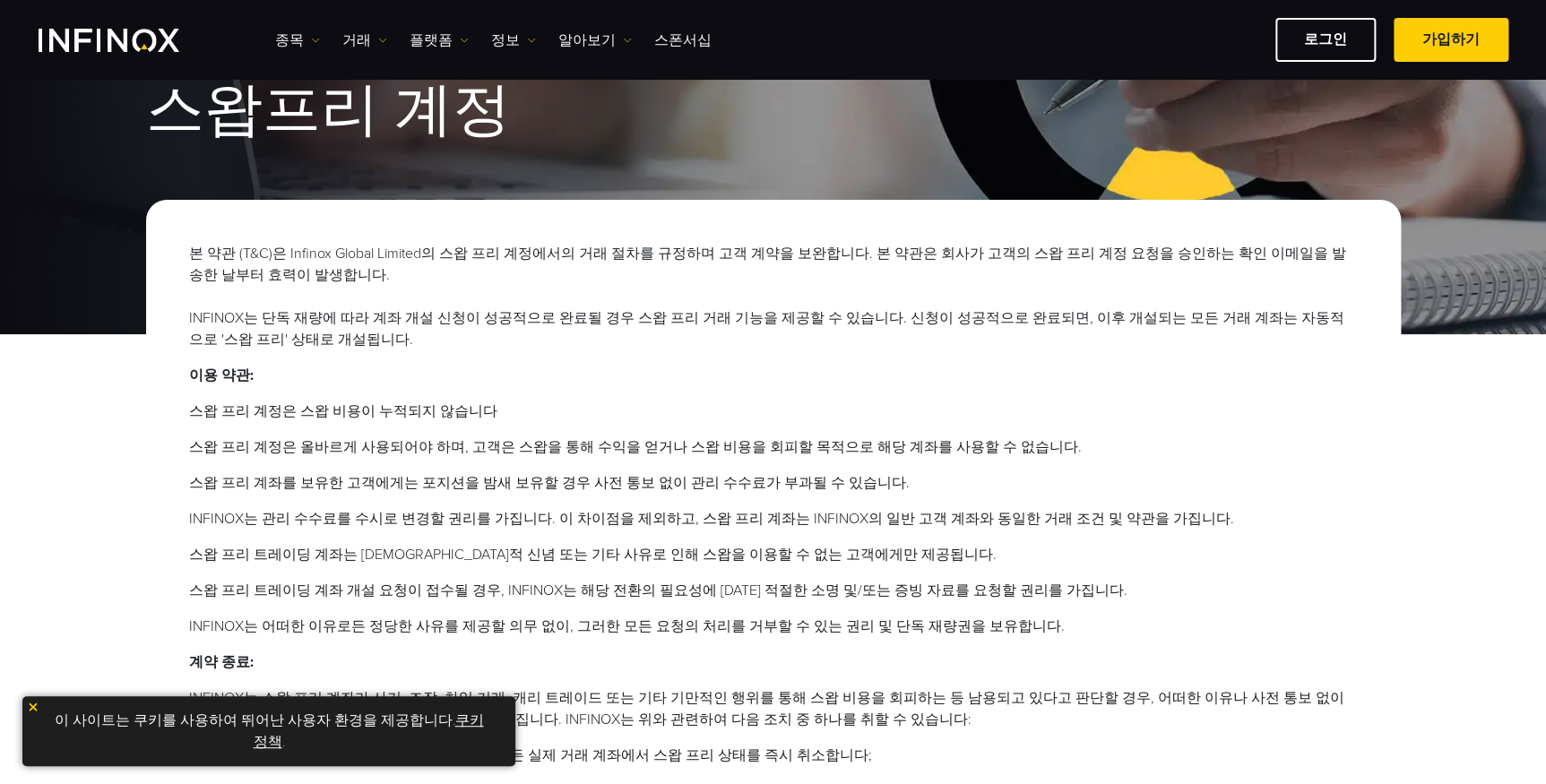
scroll to position [0, 0]
